Goal: Information Seeking & Learning: Learn about a topic

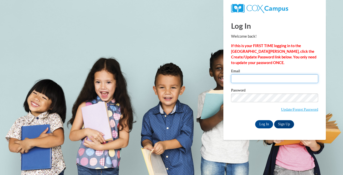
click at [248, 80] on input "Email" at bounding box center [274, 78] width 87 height 9
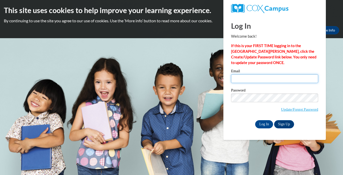
type input "akilgore@chattahoocheechristian.org"
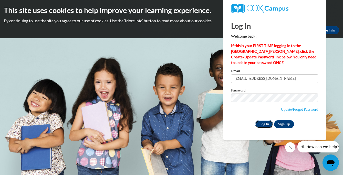
click at [265, 123] on input "Log In" at bounding box center [264, 124] width 18 height 8
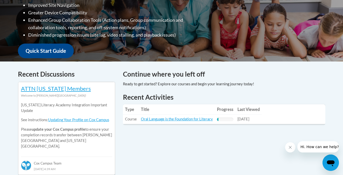
scroll to position [157, 0]
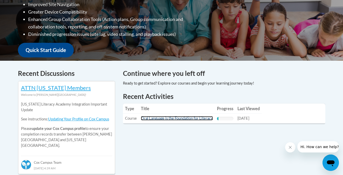
click at [201, 118] on link "Oral Language is the Foundation for Literacy" at bounding box center [177, 118] width 72 height 4
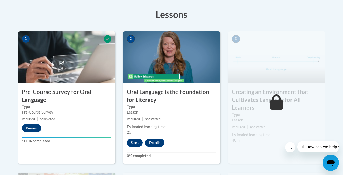
scroll to position [141, 0]
click at [138, 141] on button "Start" at bounding box center [135, 142] width 16 height 8
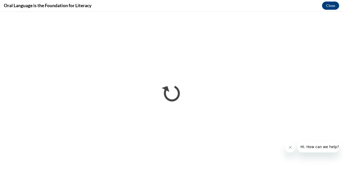
scroll to position [0, 0]
click at [292, 147] on icon "Close message from company" at bounding box center [290, 147] width 4 height 4
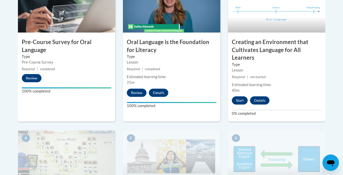
scroll to position [187, 0]
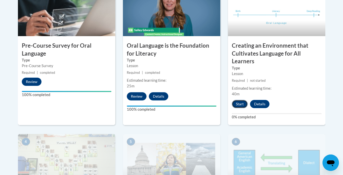
click at [239, 103] on button "Start" at bounding box center [240, 104] width 16 height 8
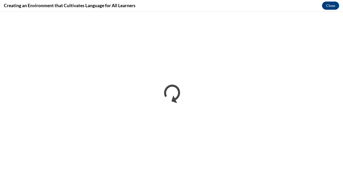
scroll to position [0, 0]
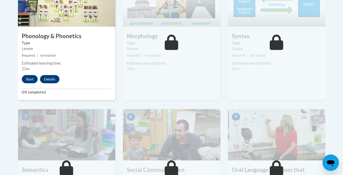
scroll to position [341, 0]
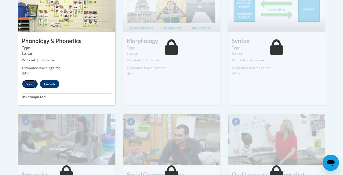
click at [30, 84] on button "Start" at bounding box center [30, 84] width 16 height 8
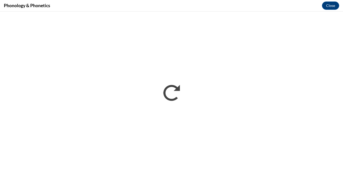
scroll to position [0, 0]
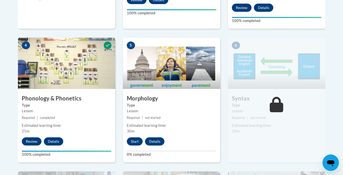
scroll to position [282, 0]
